Goal: Task Accomplishment & Management: Manage account settings

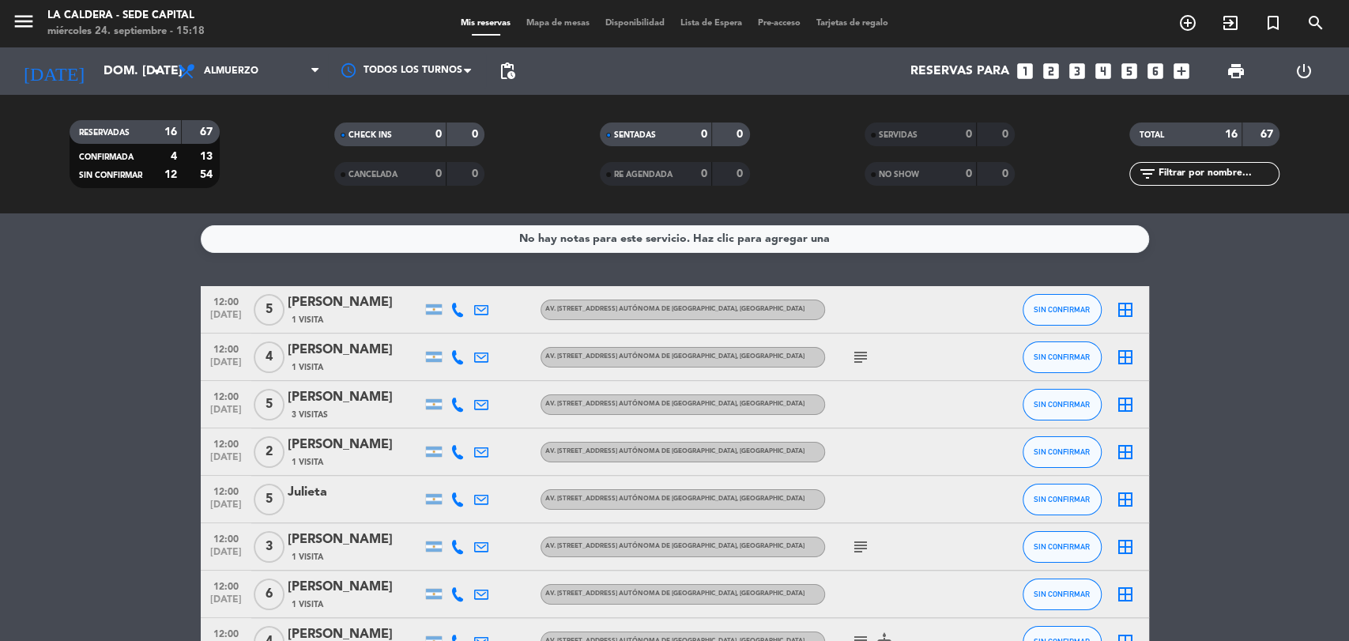
scroll to position [439, 0]
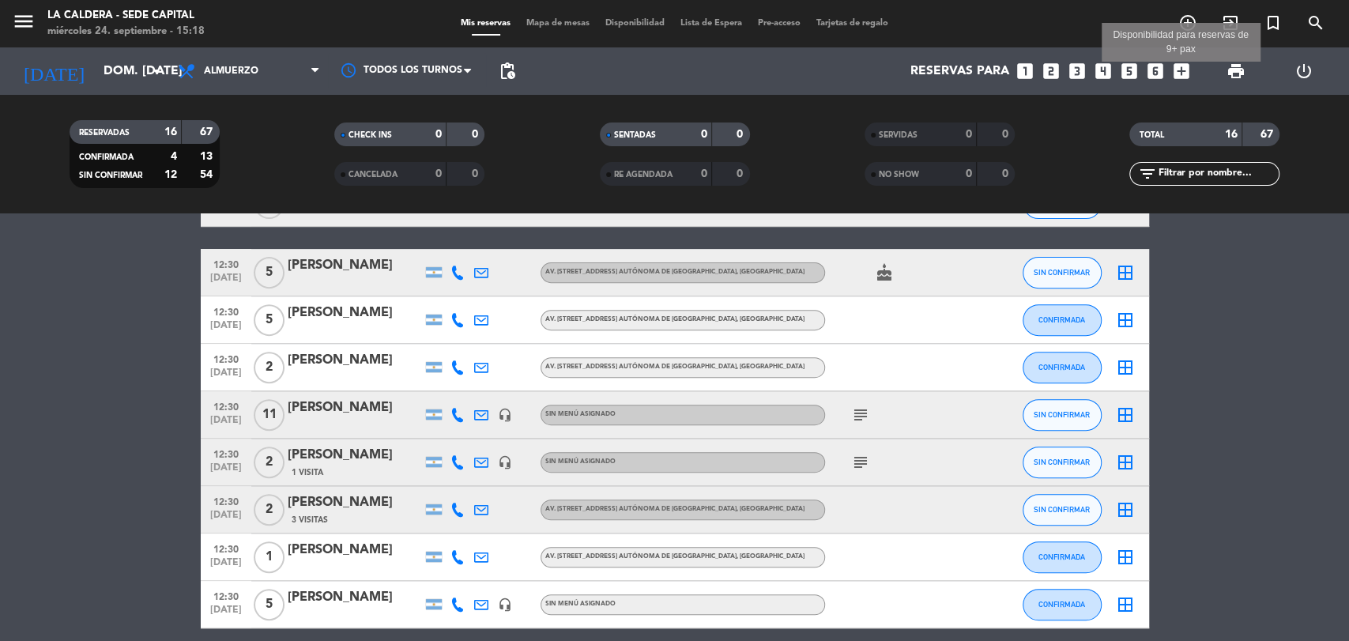
click at [1185, 80] on icon "add_box" at bounding box center [1181, 71] width 21 height 21
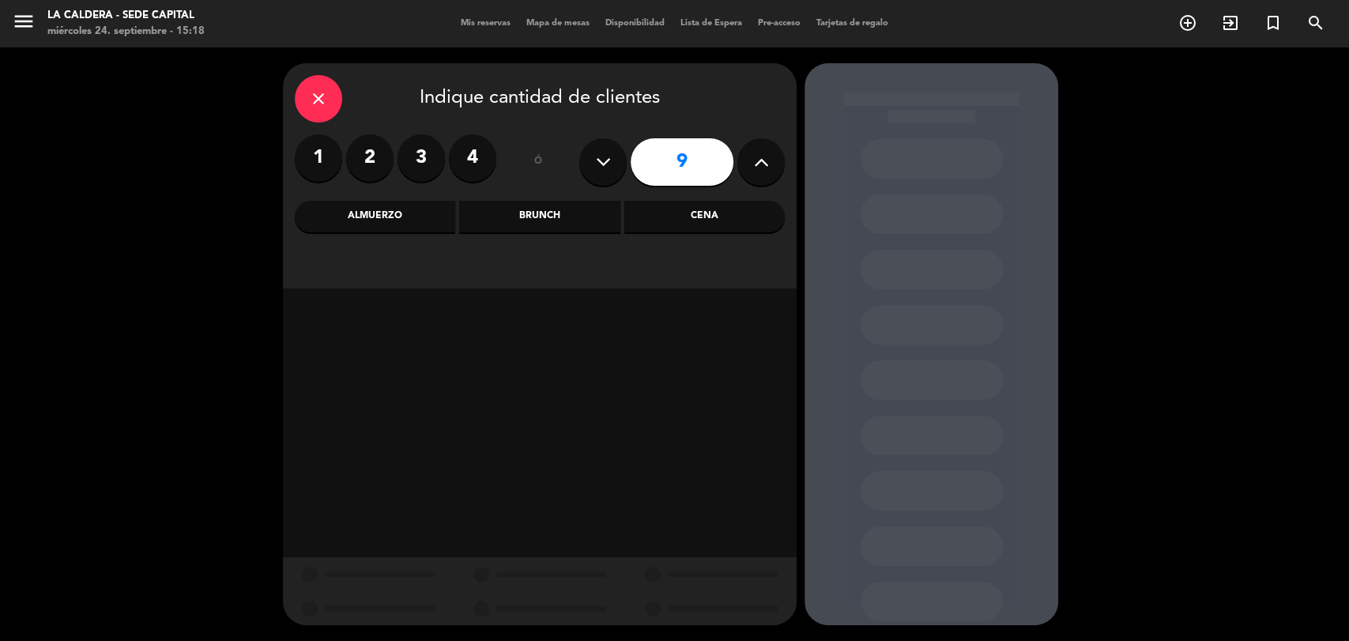
click at [418, 210] on div "Almuerzo" at bounding box center [375, 217] width 160 height 32
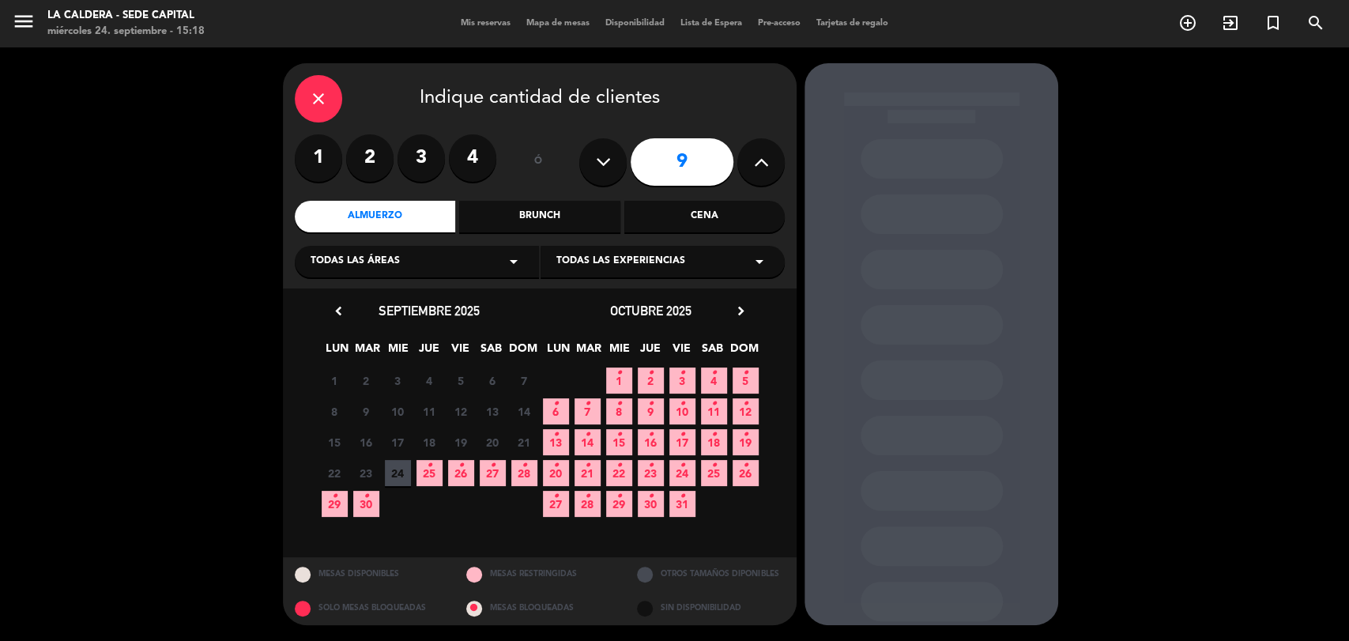
click at [746, 444] on icon "•" at bounding box center [746, 434] width 6 height 25
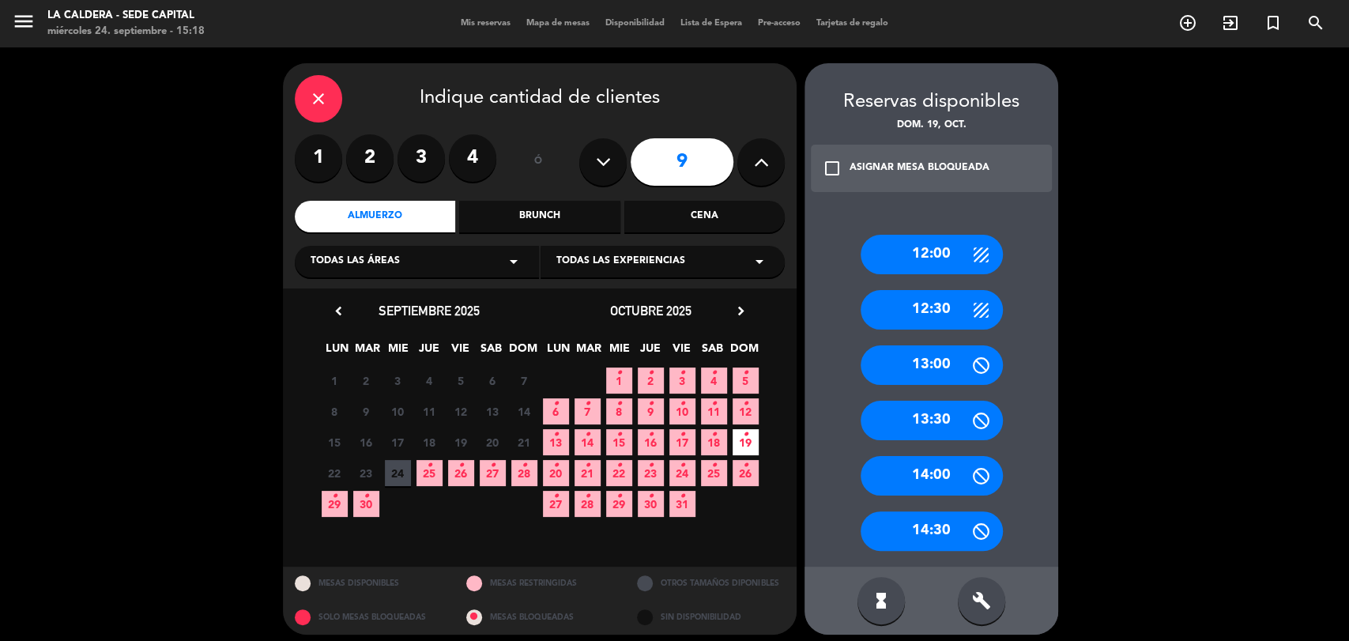
click at [941, 307] on div "12:30" at bounding box center [932, 310] width 142 height 40
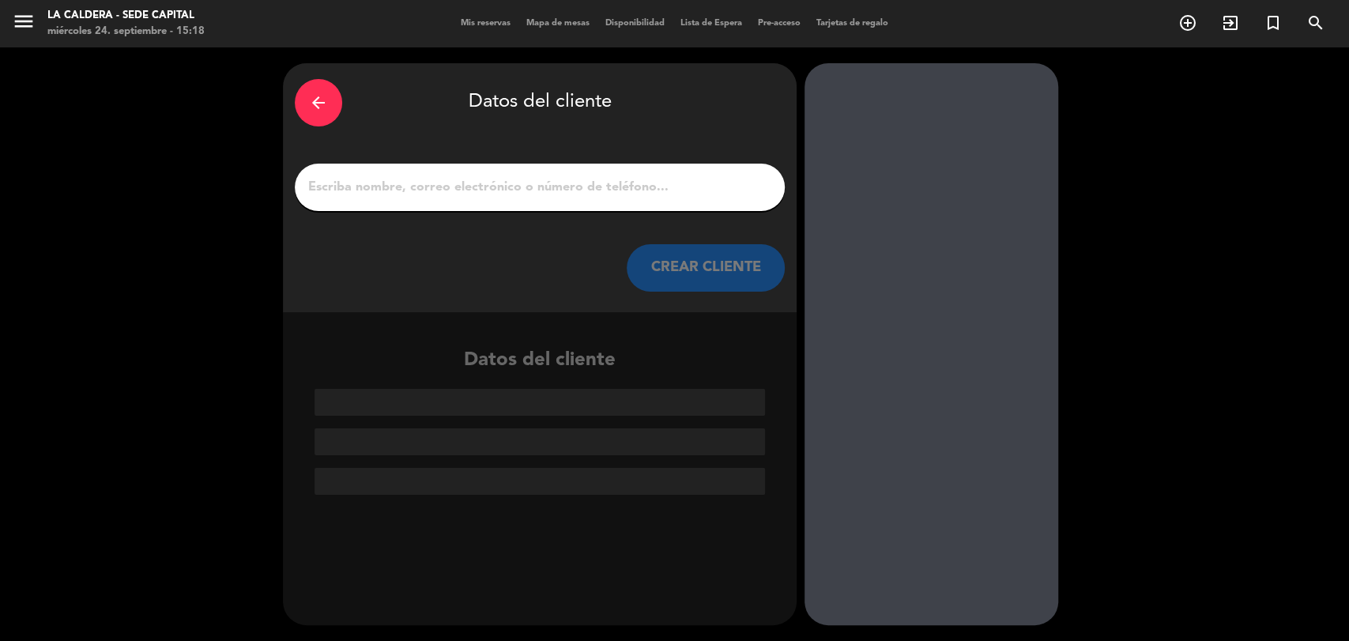
click at [665, 185] on input "1" at bounding box center [540, 187] width 466 height 22
paste input "[PERSON_NAME]"
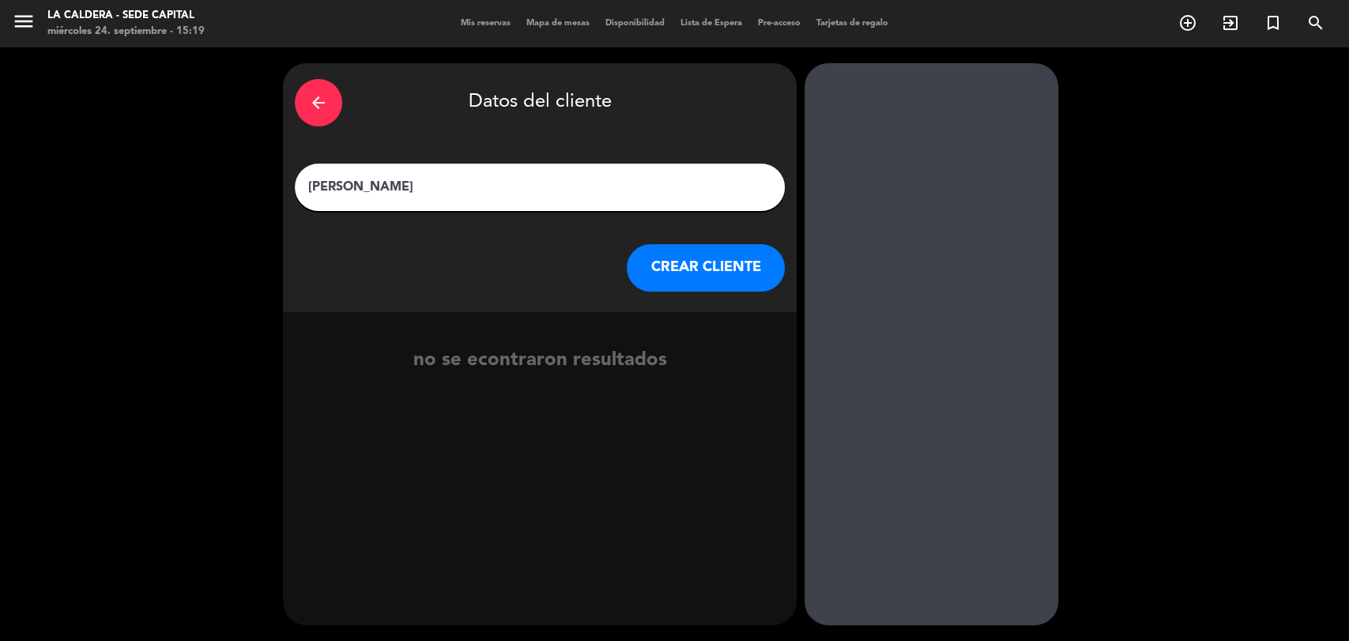
type input "[PERSON_NAME]"
click at [689, 277] on button "CREAR CLIENTE" at bounding box center [706, 267] width 158 height 47
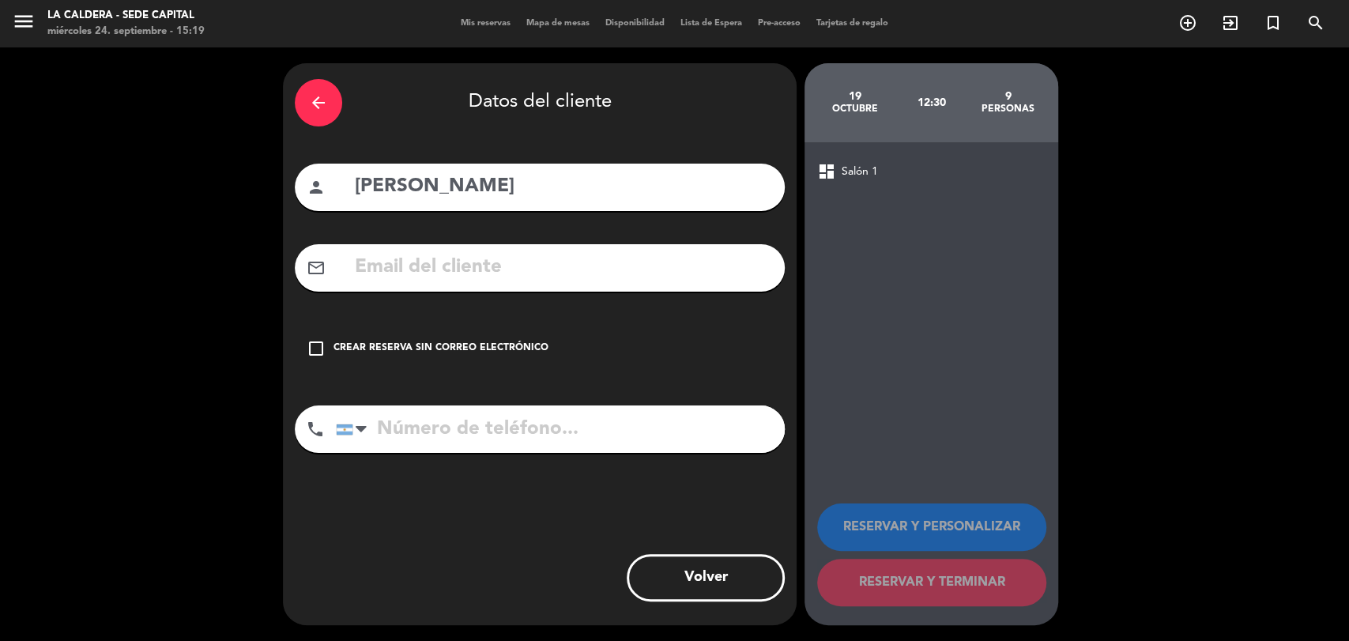
paste input "[EMAIL_ADDRESS][DOMAIN_NAME]"
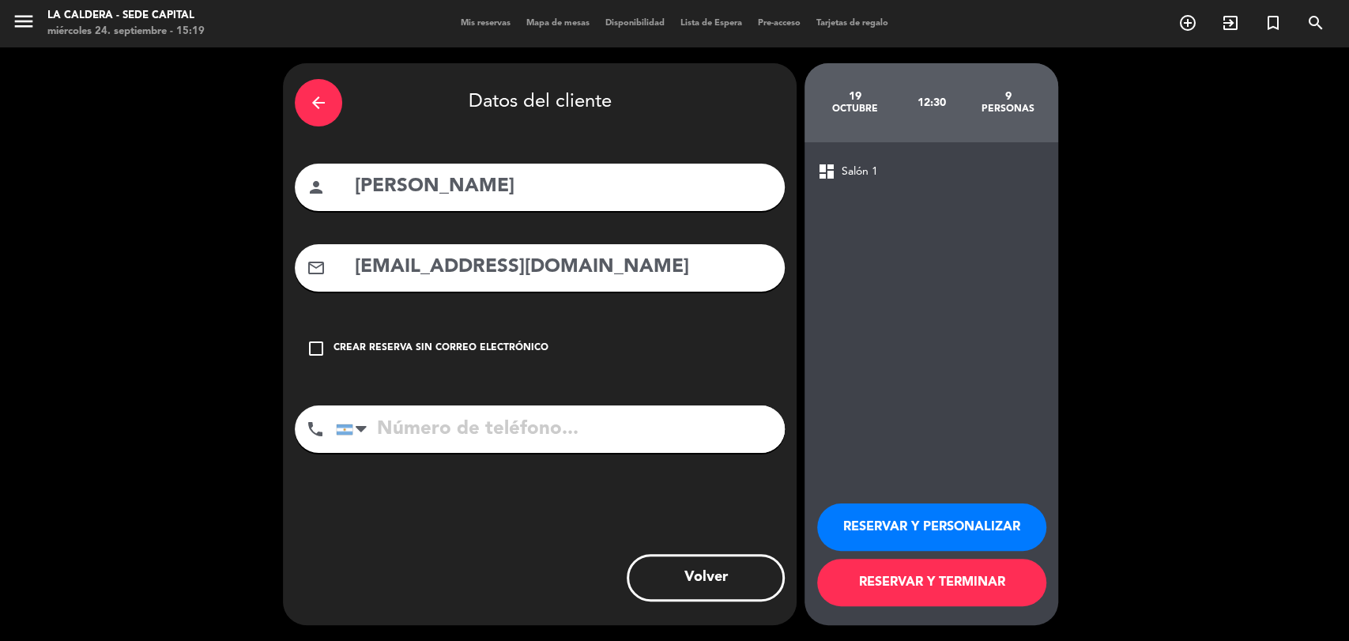
type input "[EMAIL_ADDRESS][DOMAIN_NAME]"
click at [452, 420] on input "tel" at bounding box center [560, 428] width 449 height 47
type input "1169611802"
click at [914, 592] on button "RESERVAR Y TERMINAR" at bounding box center [931, 582] width 229 height 47
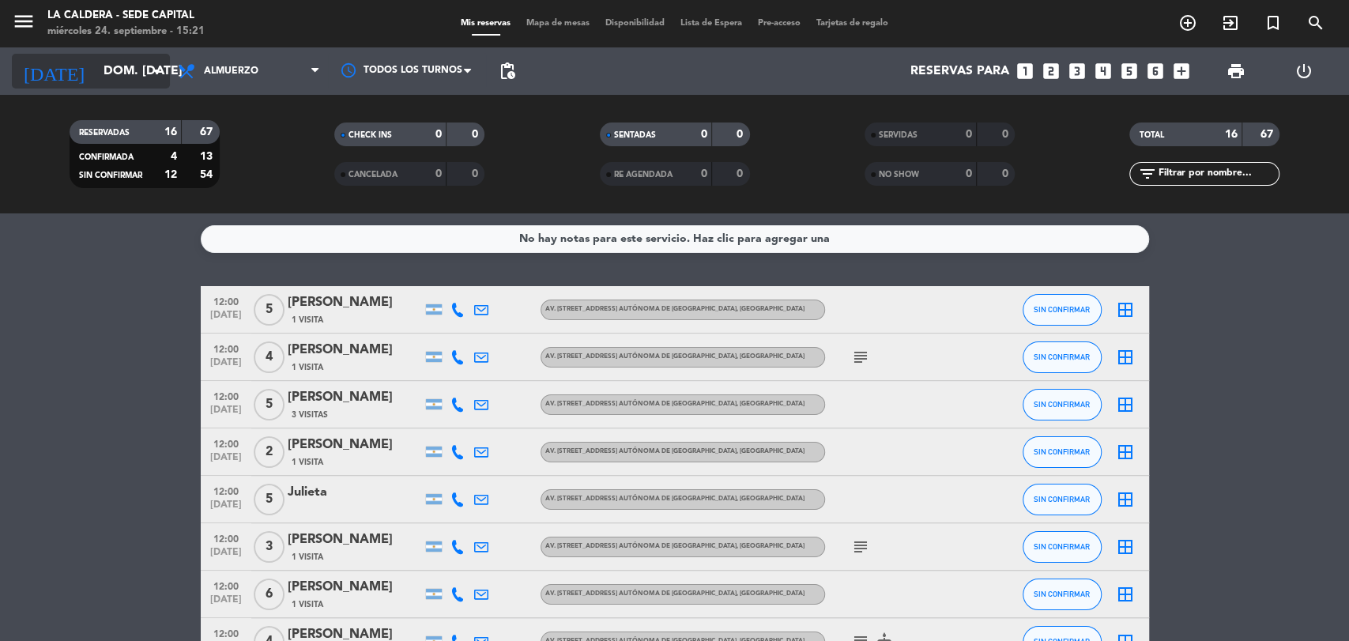
click at [158, 66] on icon "arrow_drop_down" at bounding box center [156, 71] width 19 height 19
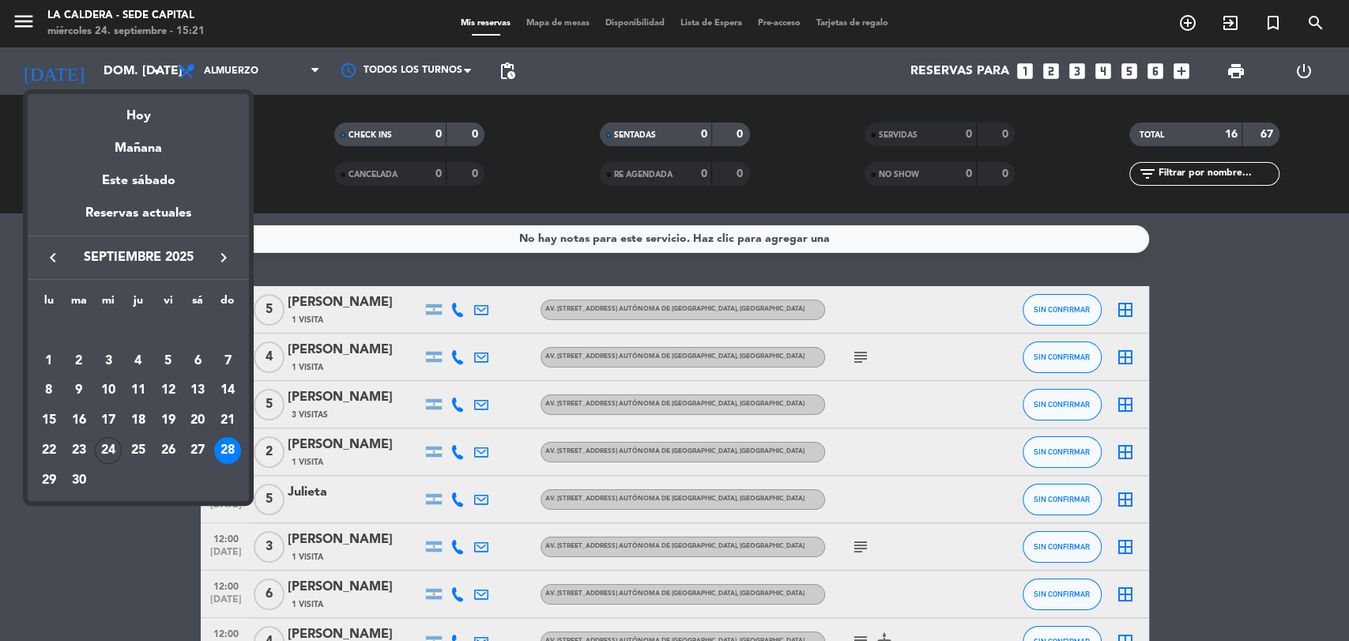
click at [221, 265] on icon "keyboard_arrow_right" at bounding box center [223, 257] width 19 height 19
click at [228, 420] on div "19" at bounding box center [227, 420] width 27 height 27
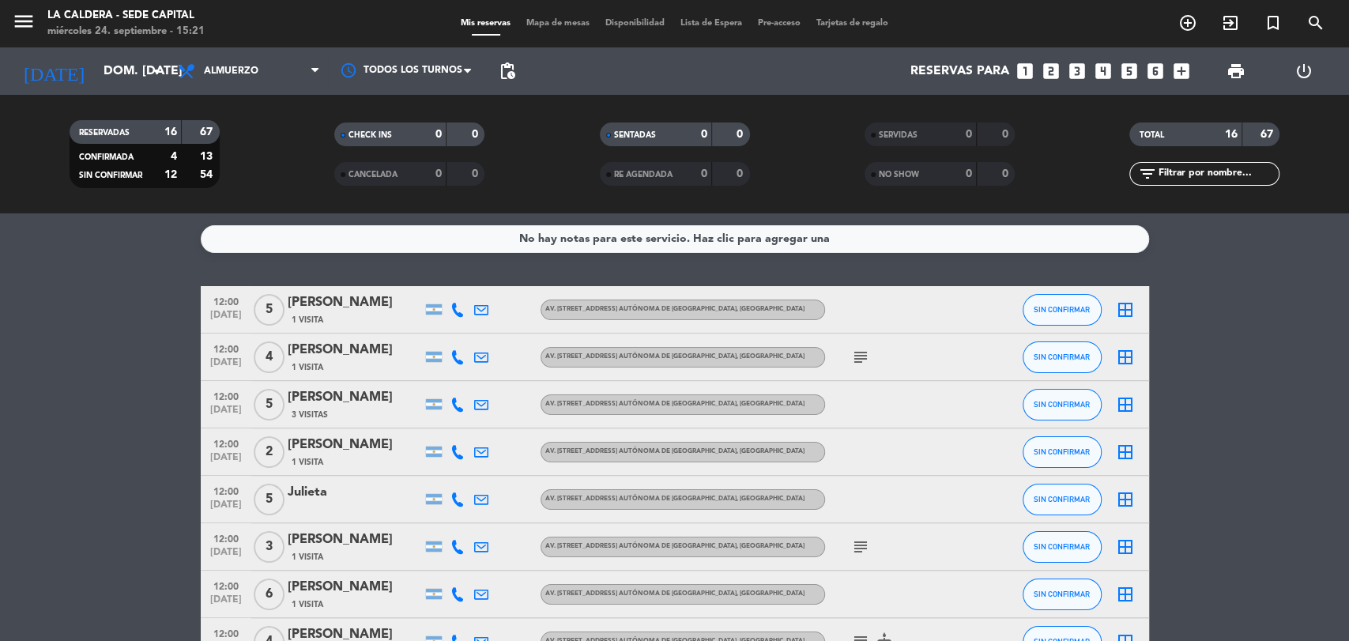
type input "dom. [DATE]"
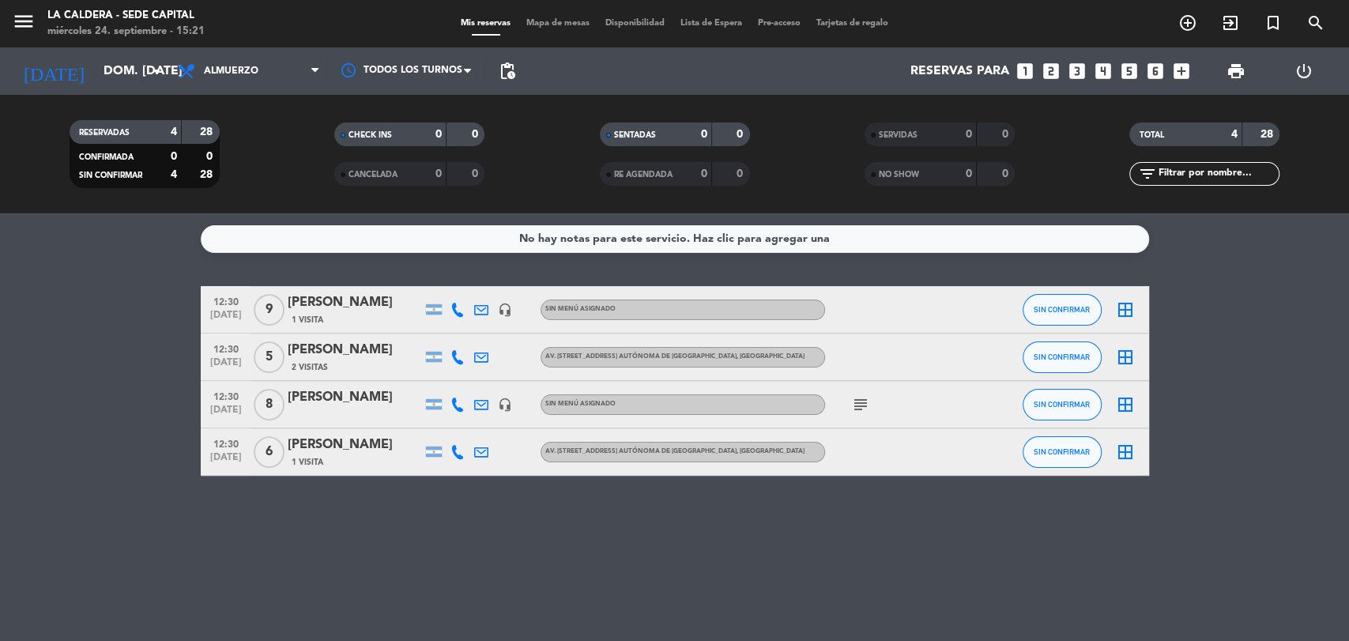
click at [343, 295] on div "[PERSON_NAME]" at bounding box center [355, 302] width 134 height 21
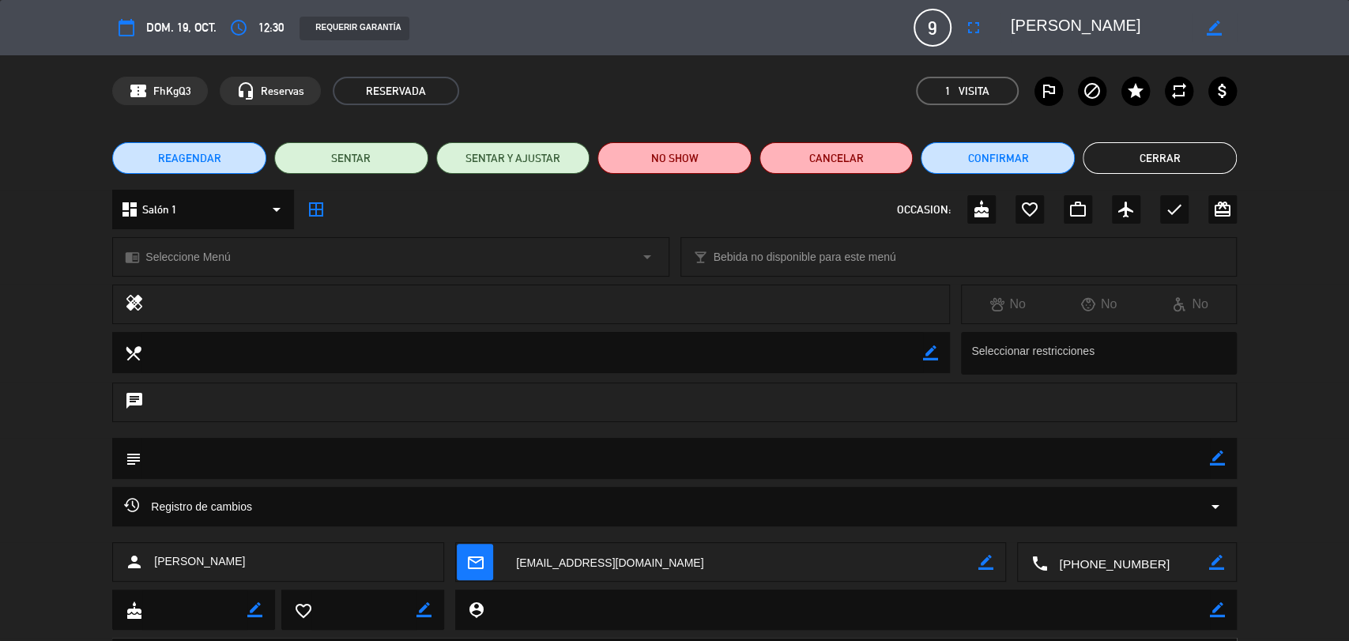
click at [1214, 459] on icon "border_color" at bounding box center [1217, 458] width 15 height 15
click at [1216, 458] on icon at bounding box center [1217, 458] width 15 height 15
click at [292, 454] on textarea at bounding box center [675, 458] width 1069 height 40
click at [1218, 460] on icon "border_color" at bounding box center [1217, 458] width 15 height 15
click at [705, 461] on textarea at bounding box center [675, 458] width 1069 height 40
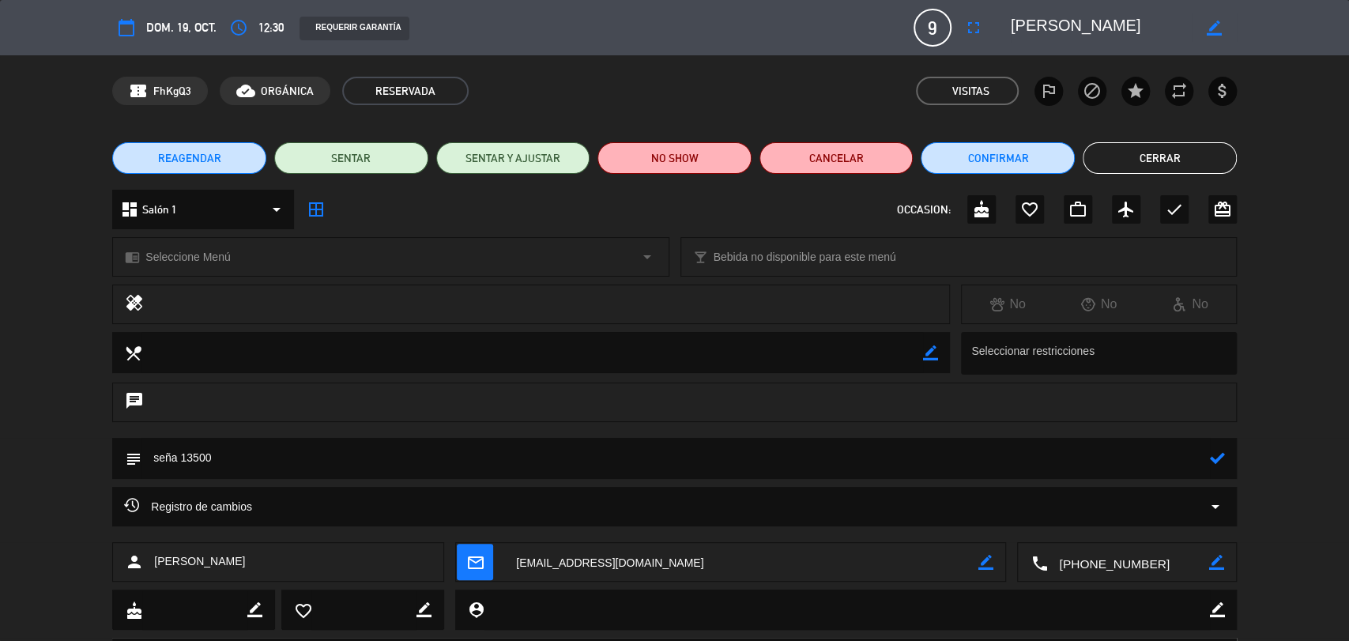
click at [1206, 462] on textarea at bounding box center [675, 458] width 1069 height 40
type textarea "seña 13500"
click at [1215, 464] on icon at bounding box center [1217, 458] width 15 height 15
click at [1160, 161] on button "Cerrar" at bounding box center [1160, 158] width 154 height 32
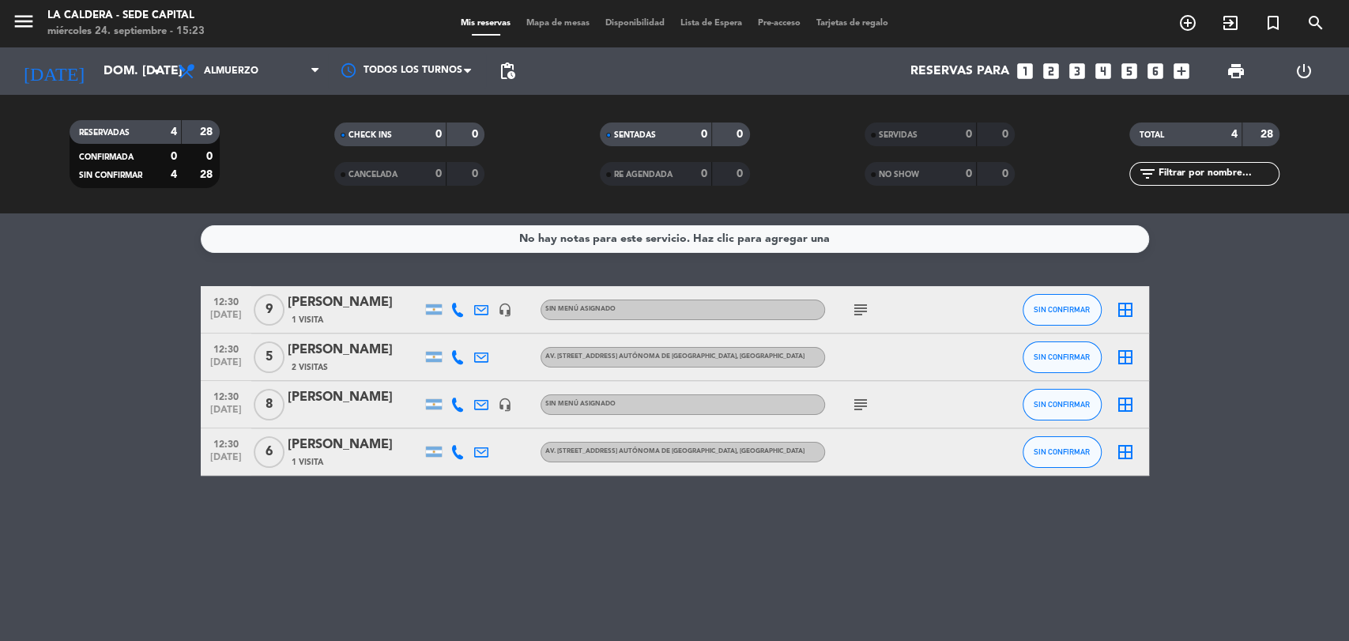
click at [853, 308] on icon "subject" at bounding box center [860, 309] width 19 height 19
